Goal: Find specific page/section: Find specific page/section

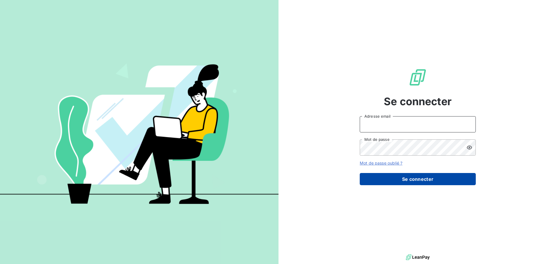
type input "[PERSON_NAME][EMAIL_ADDRESS][DOMAIN_NAME]"
click at [420, 175] on button "Se connecter" at bounding box center [418, 179] width 116 height 12
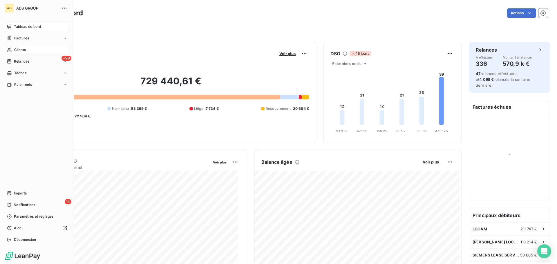
click at [15, 49] on span "Clients" at bounding box center [20, 49] width 12 height 5
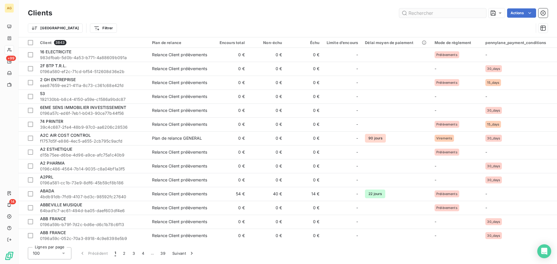
click at [436, 10] on input "text" at bounding box center [442, 12] width 87 height 9
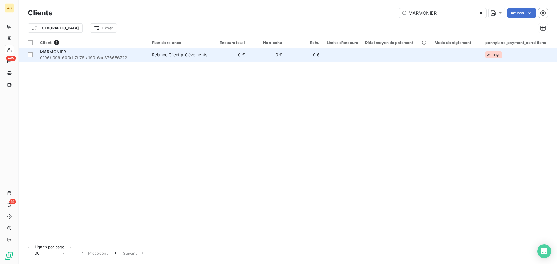
type input "MARMONIER"
click at [53, 52] on span "MARMONIER" at bounding box center [53, 51] width 26 height 5
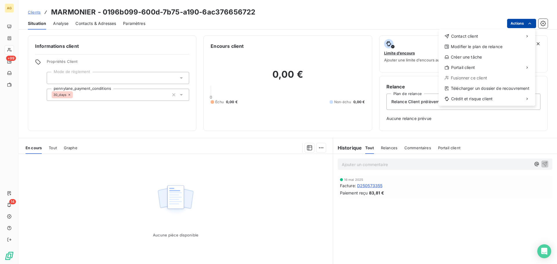
click at [519, 21] on html "AG +99 14 Clients MARMONIER - 0196b099-600d-7b75-a190-6ac376656722 Situation An…" at bounding box center [278, 132] width 557 height 264
click at [404, 80] on div "Copier le lien vers le portail" at bounding box center [401, 80] width 66 height 9
click at [522, 24] on html "AG +99 14 Clients MARMONIER - 0196b099-600d-7b75-a190-6ac376656722 Situation An…" at bounding box center [278, 132] width 557 height 264
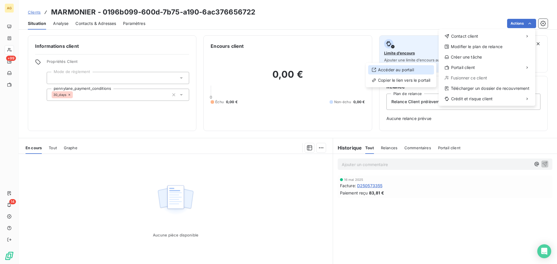
click at [398, 70] on div "Accéder au portail" at bounding box center [401, 69] width 66 height 9
